Goal: Task Accomplishment & Management: Use online tool/utility

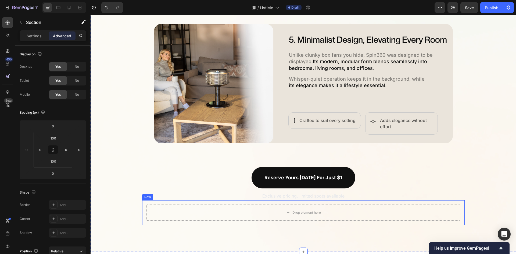
scroll to position [1017, 0]
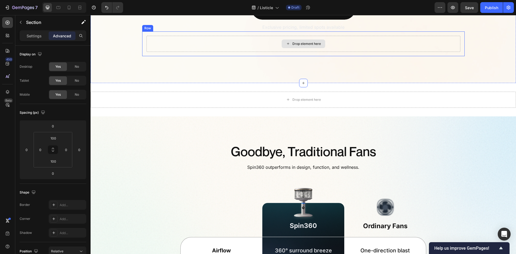
click at [184, 46] on div "Drop element here" at bounding box center [303, 44] width 314 height 16
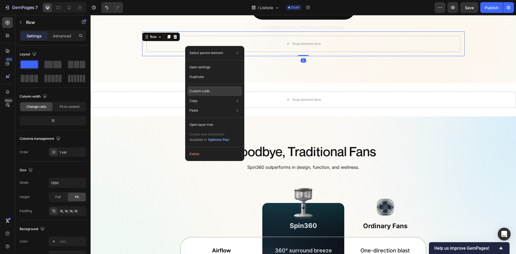
click at [202, 89] on p "Custom code" at bounding box center [199, 91] width 20 height 5
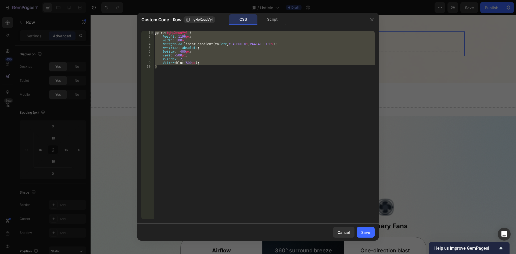
drag, startPoint x: 158, startPoint y: 69, endPoint x: 152, endPoint y: 31, distance: 37.9
click at [152, 31] on div "} 1 2 3 4 5 6 7 8 9 10 gp-row #gHpXeuuVyl { height : 1196 px ; width : 100 % ; …" at bounding box center [257, 125] width 233 height 188
paste textarea "}"
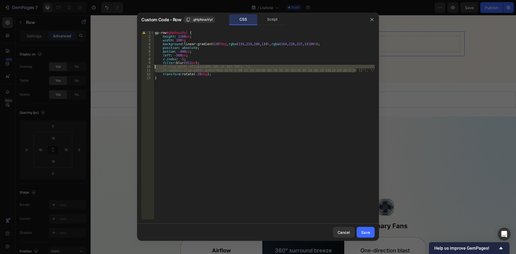
drag, startPoint x: 355, startPoint y: 70, endPoint x: 128, endPoint y: 67, distance: 227.0
click at [128, 67] on div "Custom Code - Row .gHpXeuuVyl CSS Script } 1 2 3 4 5 6 7 8 9 10 11 12 13 gp-row…" at bounding box center [258, 127] width 516 height 254
type textarea "/* clip-path: ellipse(80% 50% at 65% 50%); */ /* -webkit-clip-path: path("M50 5…"
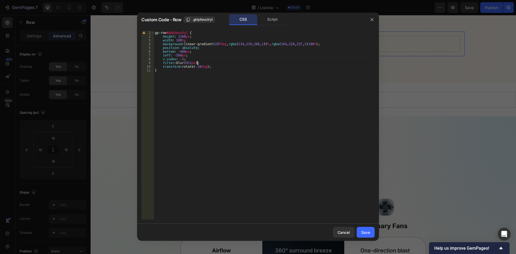
click at [186, 62] on div "gp-row #gHpXeuuVyl { height : 1160 px ; width : 100 % ; background : linear-gra…" at bounding box center [264, 129] width 221 height 196
type textarea "filter: blur(311px);"
click at [371, 233] on button "Save" at bounding box center [365, 232] width 18 height 11
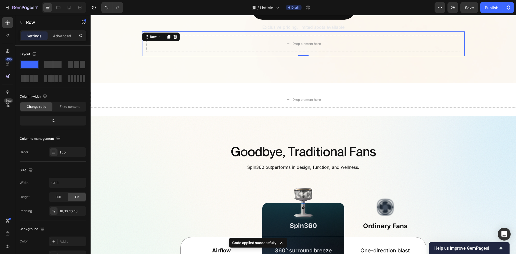
click at [142, 47] on div "Drop element here Row 0" at bounding box center [303, 43] width 322 height 25
click at [168, 35] on icon at bounding box center [168, 37] width 3 height 4
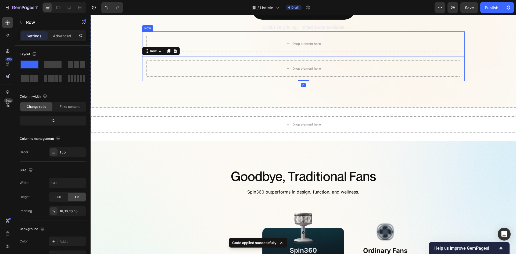
click at [142, 40] on div "Drop element here Row" at bounding box center [303, 43] width 322 height 25
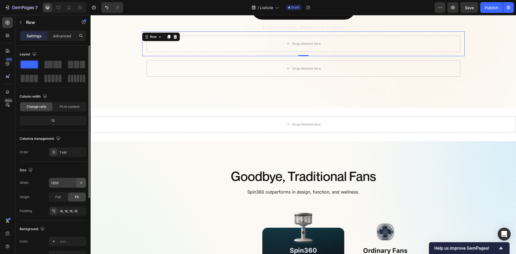
click at [78, 183] on button "button" at bounding box center [81, 183] width 10 height 10
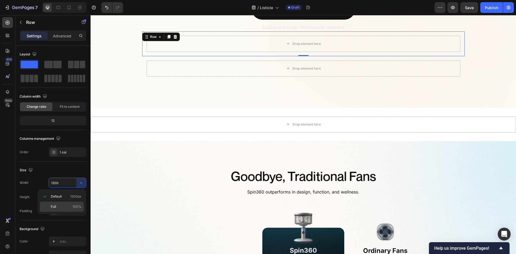
click at [62, 207] on p "Full 100%" at bounding box center [66, 206] width 31 height 5
type input "100%"
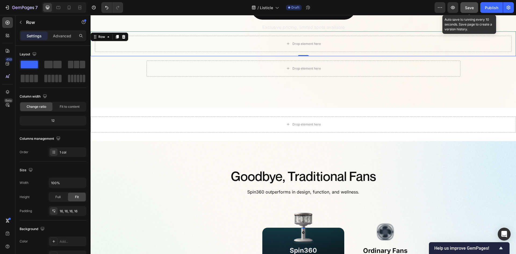
click at [473, 9] on span "Save" at bounding box center [469, 7] width 9 height 5
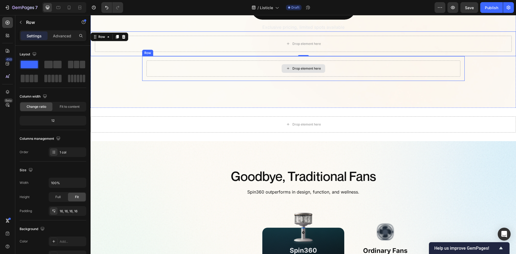
click at [236, 71] on div "Drop element here" at bounding box center [303, 68] width 314 height 16
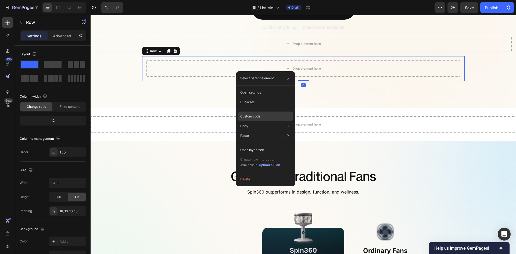
click at [264, 117] on div "Custom code" at bounding box center [265, 116] width 55 height 10
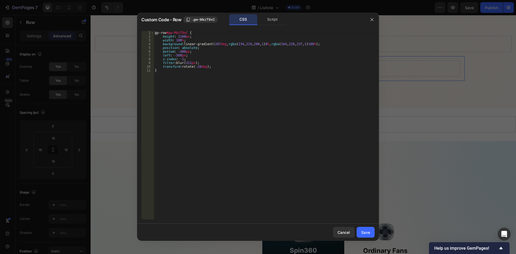
type textarea "filter: blur(311px);"
click at [214, 64] on div "gp-row #gw-MkzT9xC { height : 1160 px ; width : 100 % ; background : linear-gra…" at bounding box center [264, 129] width 221 height 196
paste textarea "clip-path: ellipse(48% 38% at 50% 50%);"
type textarea "clip-path: ellipse(48% 38% at 50% 50%);"
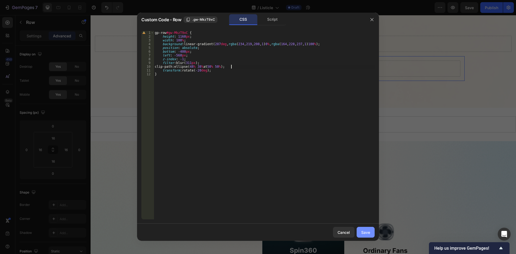
click at [364, 231] on div "Save" at bounding box center [365, 232] width 9 height 6
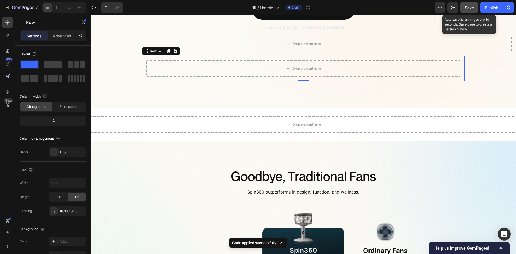
click at [467, 9] on span "Save" at bounding box center [469, 7] width 9 height 5
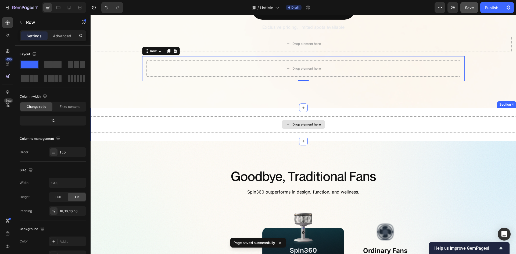
click at [450, 124] on div "Drop element here" at bounding box center [303, 124] width 425 height 16
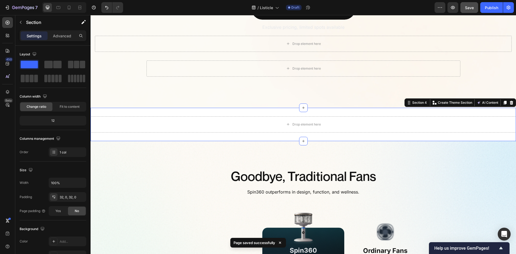
click at [363, 109] on div "Drop element here Section 4 You can create reusable sections Create Theme Secti…" at bounding box center [303, 124] width 425 height 33
click at [509, 100] on div at bounding box center [511, 102] width 6 height 6
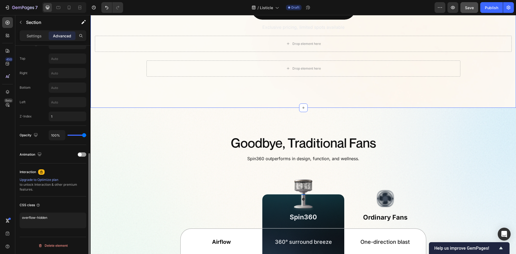
scroll to position [0, 0]
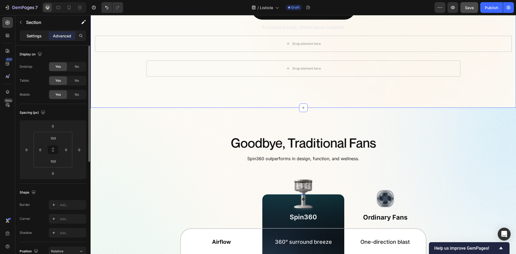
click at [31, 37] on p "Settings" at bounding box center [34, 36] width 15 height 6
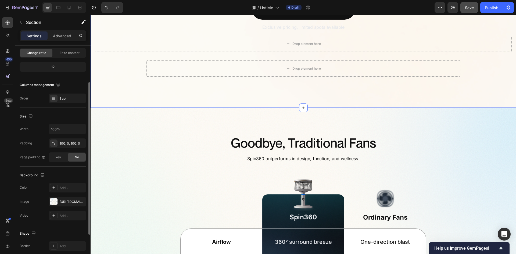
scroll to position [104, 0]
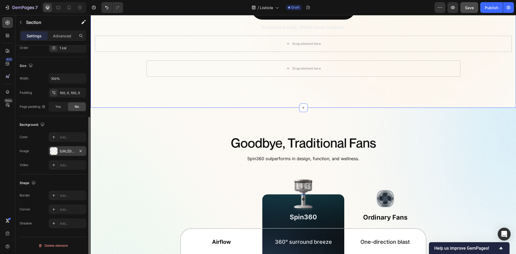
click at [64, 152] on div "[URL][DOMAIN_NAME]" at bounding box center [68, 151] width 16 height 5
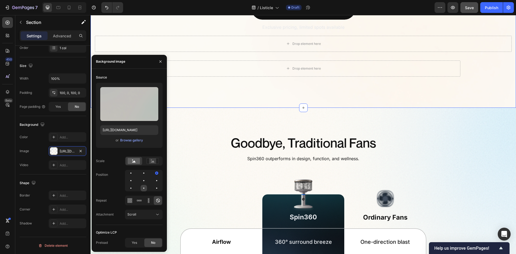
click at [144, 189] on div at bounding box center [143, 188] width 6 height 6
click at [157, 171] on div at bounding box center [156, 173] width 6 height 6
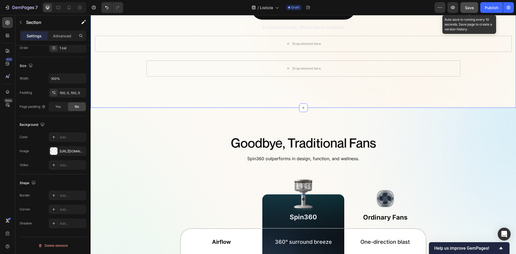
click at [465, 8] on span "Save" at bounding box center [469, 7] width 9 height 5
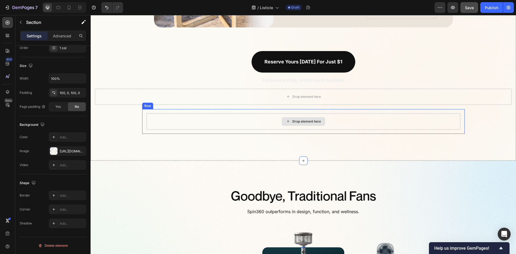
scroll to position [963, 0]
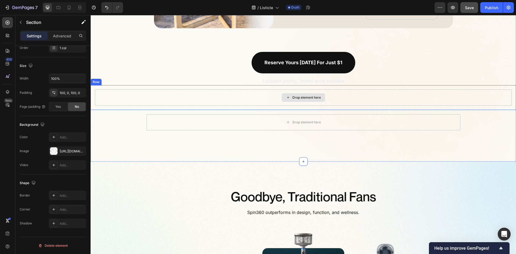
click at [193, 102] on div "Drop element here" at bounding box center [303, 97] width 417 height 16
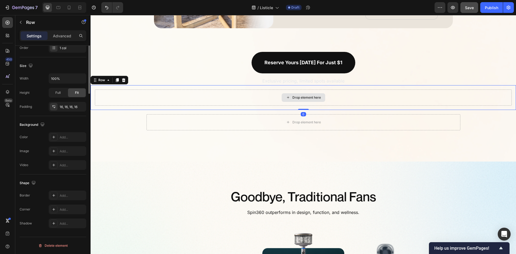
scroll to position [0, 0]
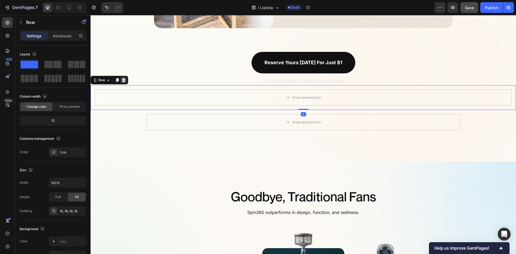
click at [125, 82] on icon at bounding box center [123, 80] width 4 height 4
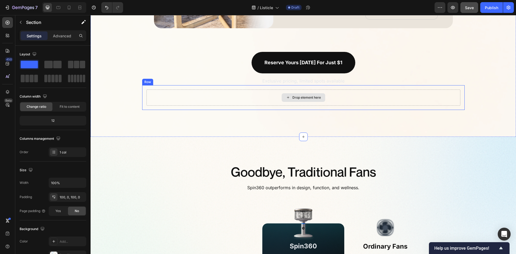
click at [147, 98] on div "Drop element here" at bounding box center [303, 97] width 314 height 16
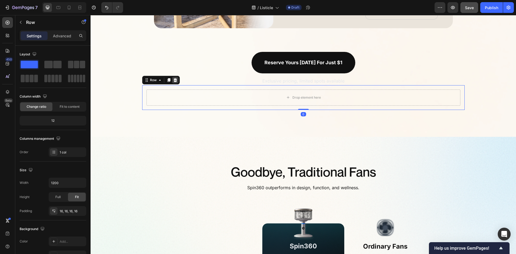
click at [173, 79] on icon at bounding box center [174, 80] width 3 height 4
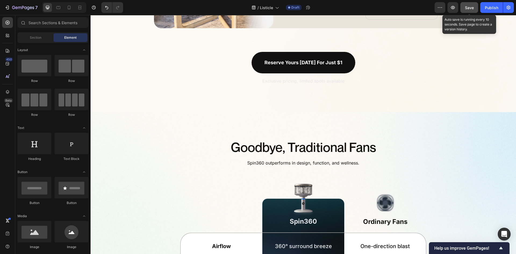
drag, startPoint x: 464, startPoint y: 8, endPoint x: 374, endPoint y: 24, distance: 90.9
click at [464, 8] on button "Save" at bounding box center [469, 7] width 18 height 11
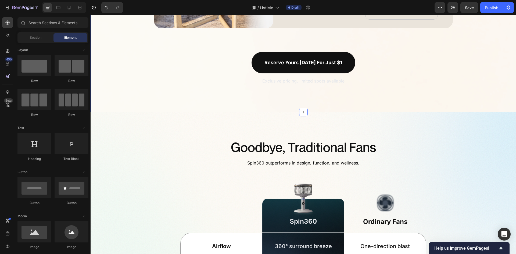
drag, startPoint x: 418, startPoint y: 42, endPoint x: 436, endPoint y: 47, distance: 18.6
